Goal: Find specific page/section: Find specific page/section

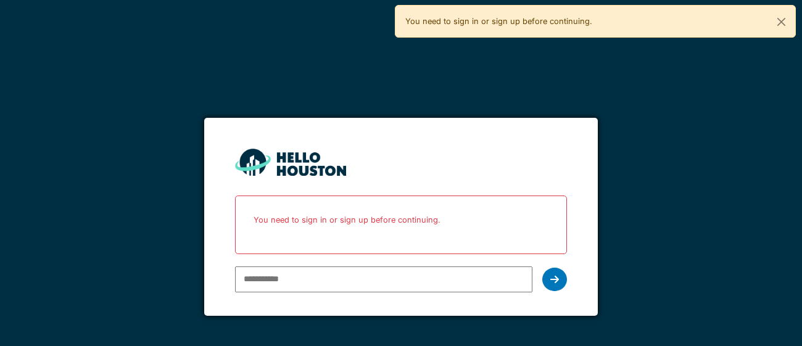
type input "**********"
click at [551, 279] on icon at bounding box center [554, 280] width 9 height 10
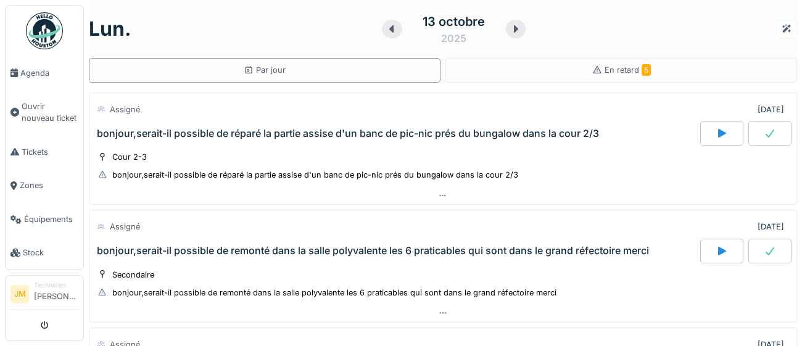
click at [42, 41] on img at bounding box center [44, 30] width 37 height 37
click at [36, 78] on span "Agenda" at bounding box center [49, 73] width 58 height 12
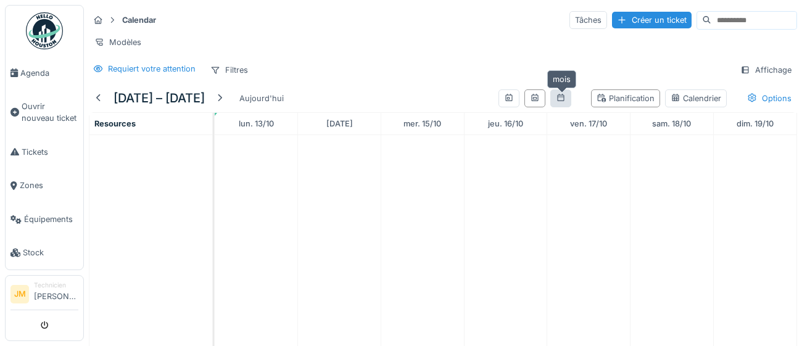
click at [563, 102] on div at bounding box center [561, 99] width 10 height 12
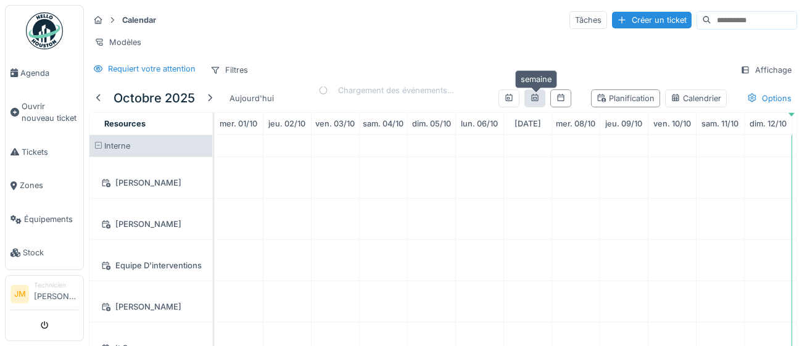
click at [531, 98] on icon at bounding box center [535, 98] width 10 height 8
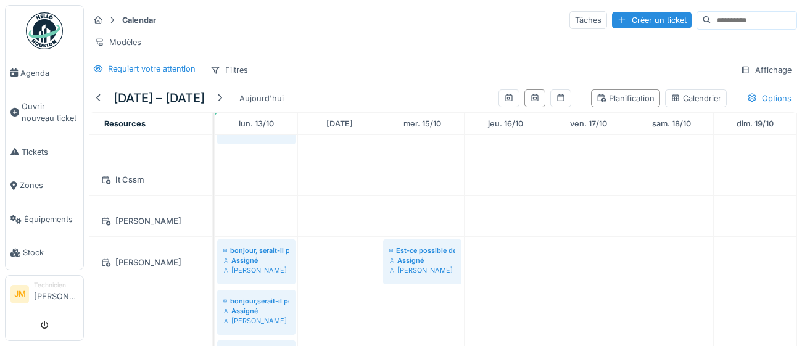
scroll to position [266, 0]
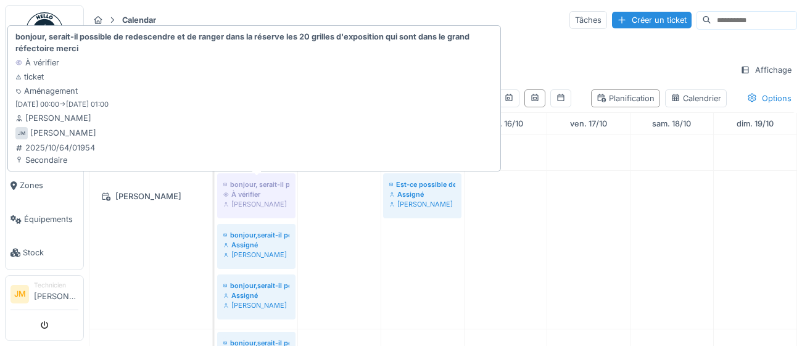
click at [242, 197] on div "À vérifier" at bounding box center [256, 194] width 66 height 10
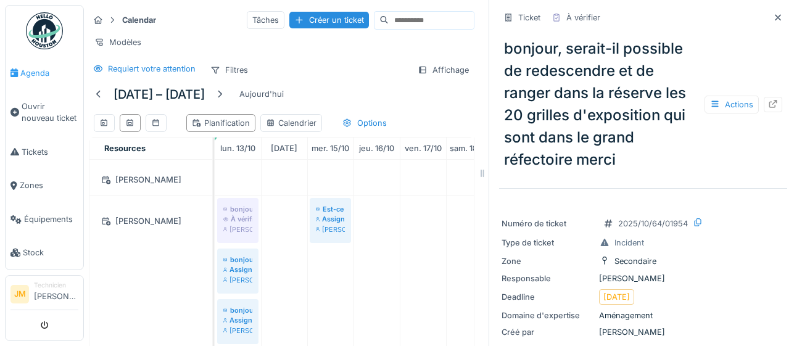
click at [45, 72] on span "Agenda" at bounding box center [49, 73] width 58 height 12
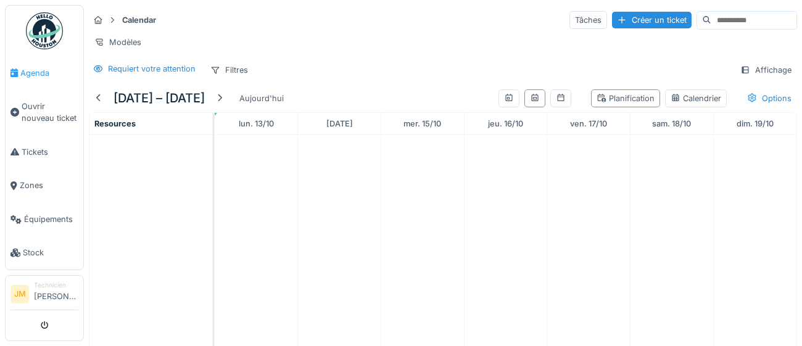
click at [37, 75] on span "Agenda" at bounding box center [49, 73] width 58 height 12
click at [558, 97] on icon at bounding box center [560, 97] width 7 height 7
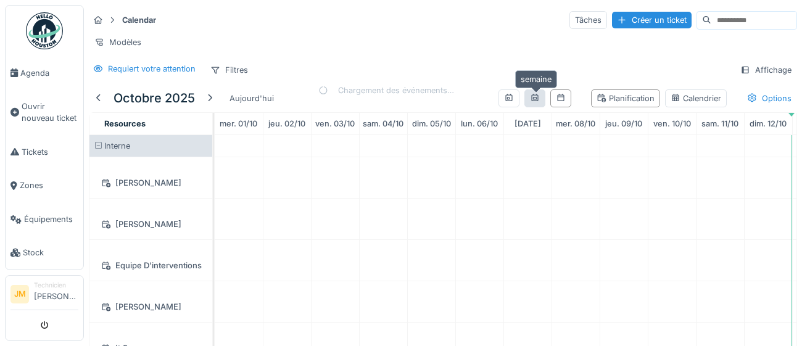
click at [534, 100] on icon at bounding box center [534, 97] width 7 height 7
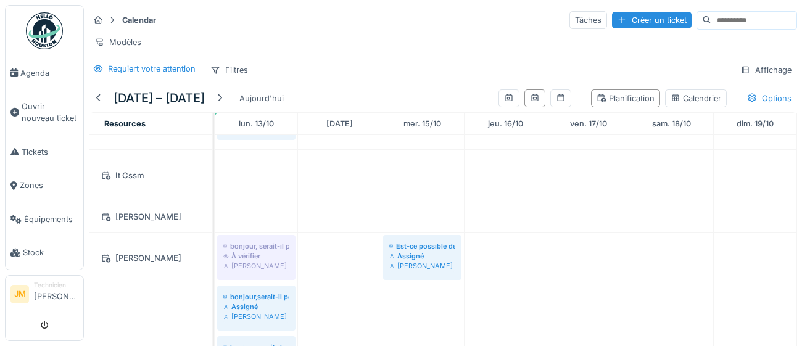
scroll to position [248, 0]
